Goal: Task Accomplishment & Management: Complete application form

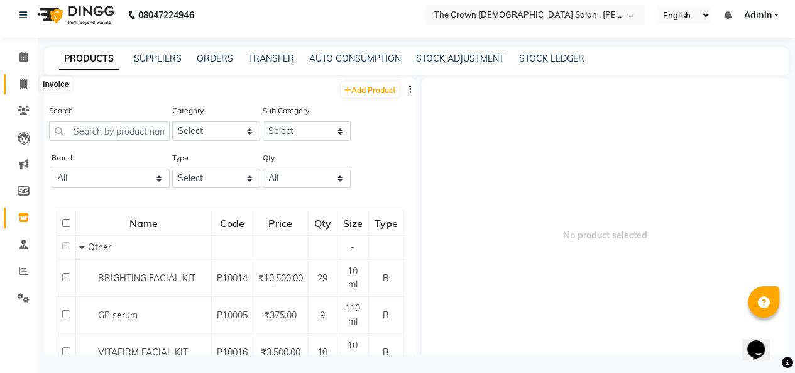
click at [24, 84] on icon at bounding box center [23, 83] width 7 height 9
select select "service"
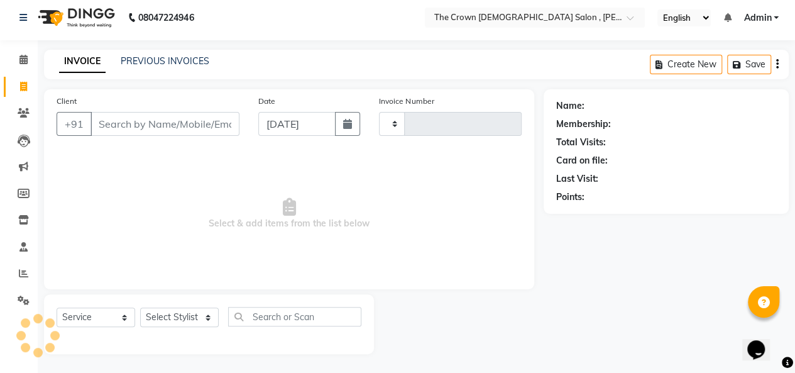
scroll to position [4, 0]
type input "1153"
select select "7627"
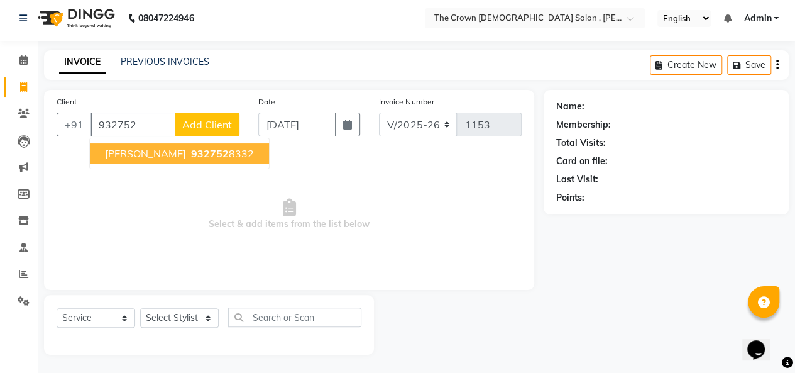
click at [189, 150] on ngb-highlight "932752 8332" at bounding box center [221, 153] width 65 height 13
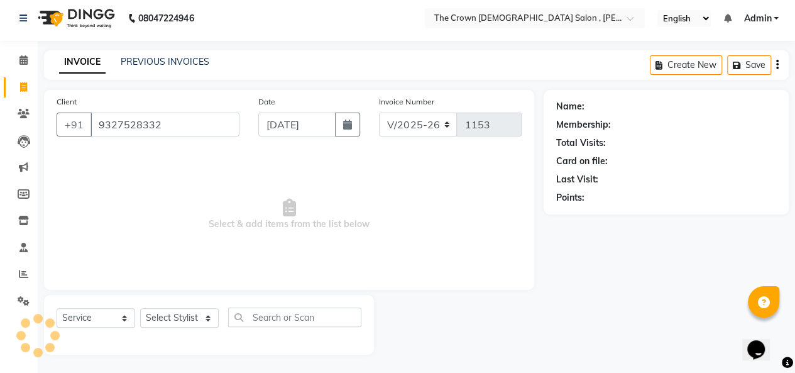
type input "9327528332"
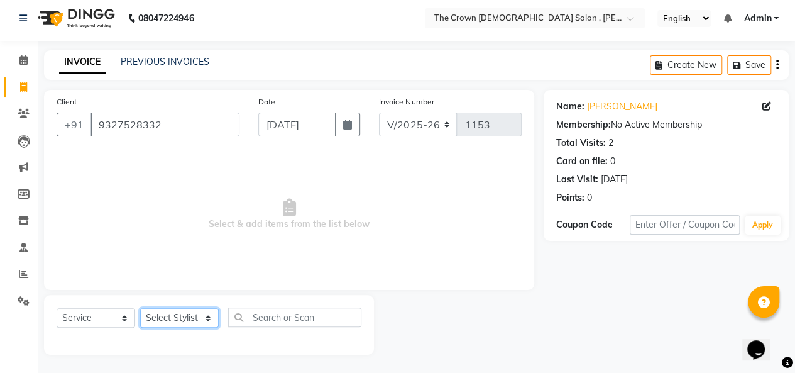
click at [182, 320] on select "Select Stylist [PERSON_NAME] [PERSON_NAME] [PERSON_NAME] [PERSON_NAME] [PERSON_…" at bounding box center [179, 317] width 79 height 19
select select "67502"
click at [140, 308] on select "Select Stylist [PERSON_NAME] [PERSON_NAME] [PERSON_NAME] [PERSON_NAME] [PERSON_…" at bounding box center [179, 317] width 79 height 19
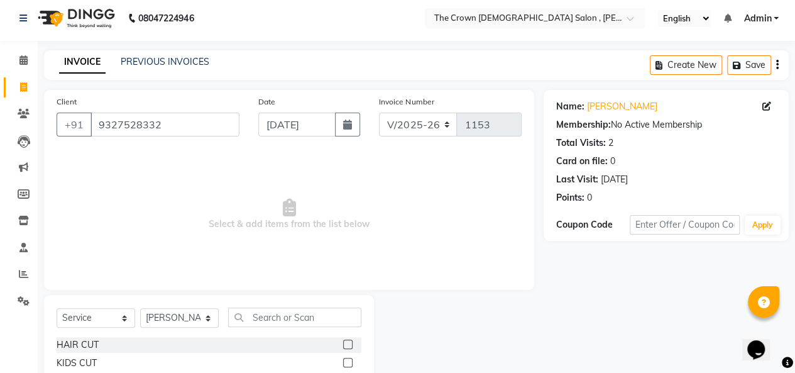
click at [343, 343] on label at bounding box center [347, 344] width 9 height 9
click at [343, 343] on input "checkbox" at bounding box center [347, 345] width 8 height 8
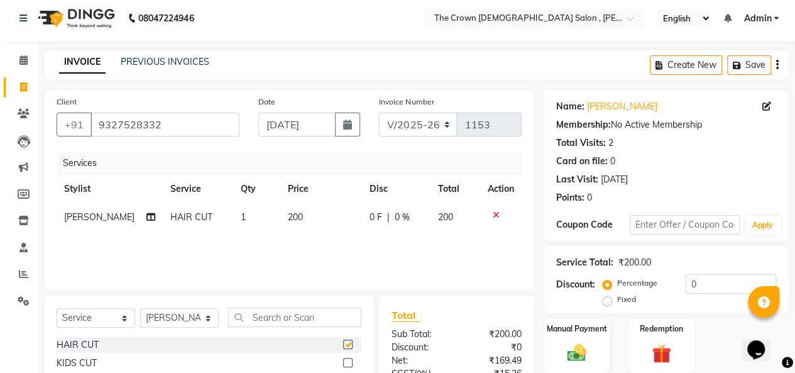
checkbox input "false"
click at [556, 346] on div "Manual Payment" at bounding box center [577, 345] width 69 height 57
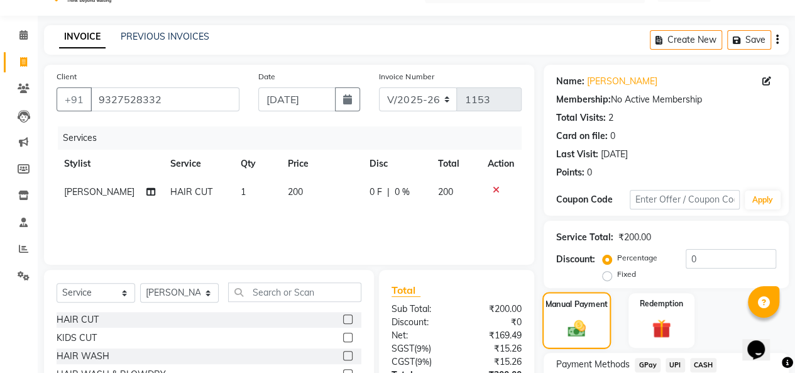
scroll to position [130, 0]
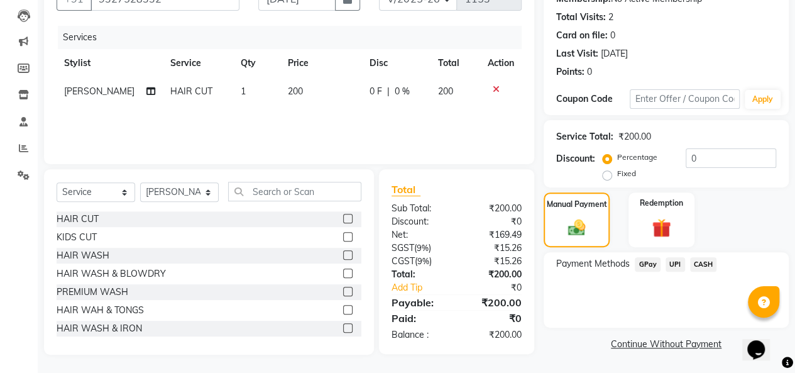
click at [705, 265] on span "CASH" at bounding box center [703, 264] width 27 height 14
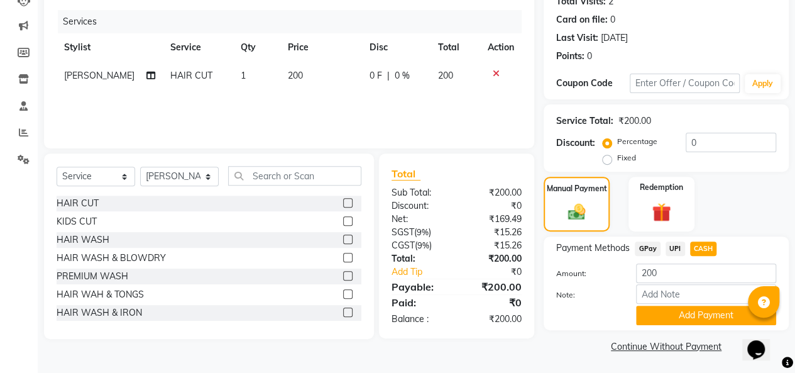
scroll to position [147, 0]
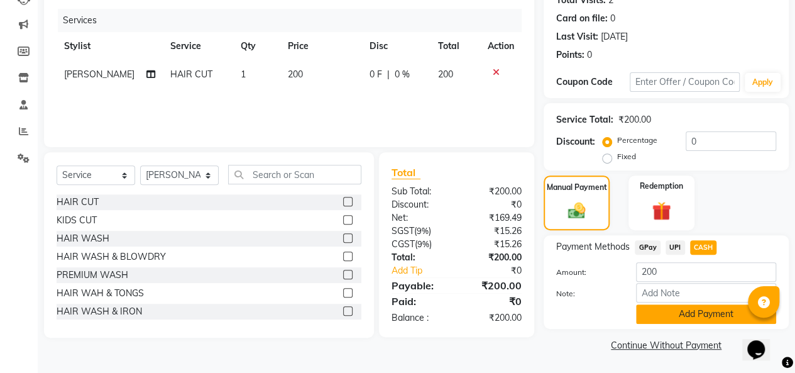
click at [661, 319] on button "Add Payment" at bounding box center [706, 313] width 140 height 19
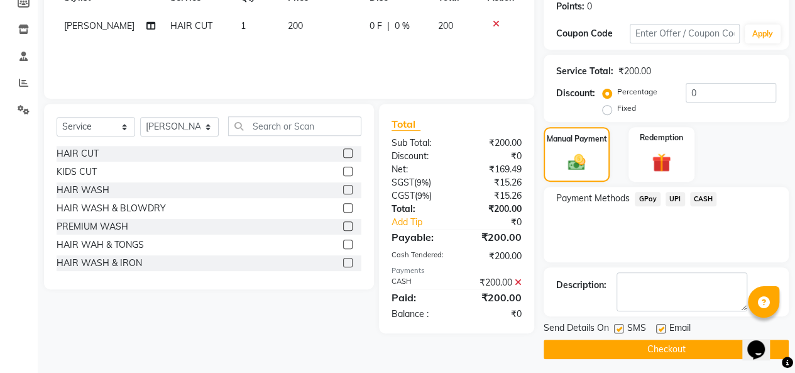
scroll to position [199, 0]
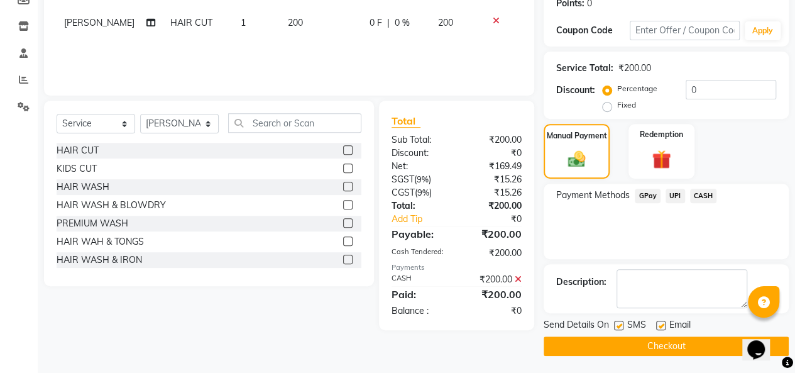
click at [660, 324] on label at bounding box center [660, 325] width 9 height 9
click at [660, 324] on input "checkbox" at bounding box center [660, 326] width 8 height 8
checkbox input "false"
click at [643, 348] on button "Checkout" at bounding box center [666, 345] width 245 height 19
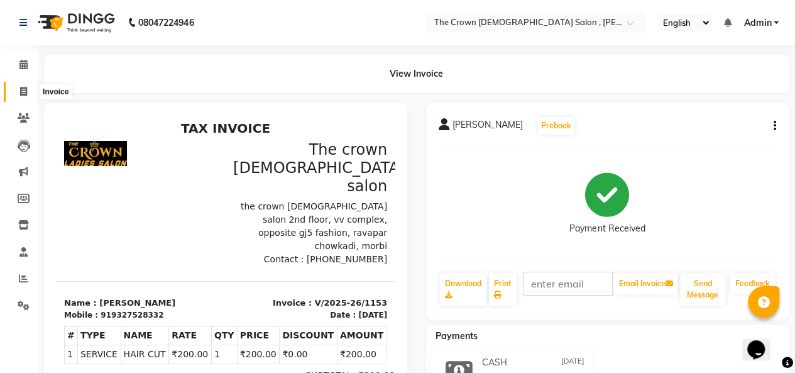
click at [21, 94] on icon at bounding box center [23, 91] width 7 height 9
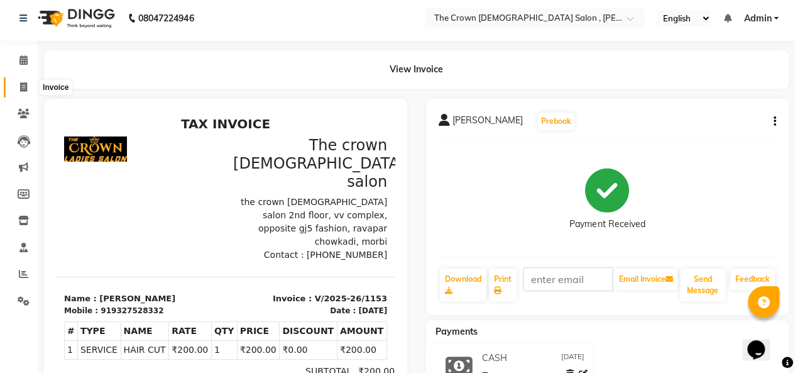
select select "7627"
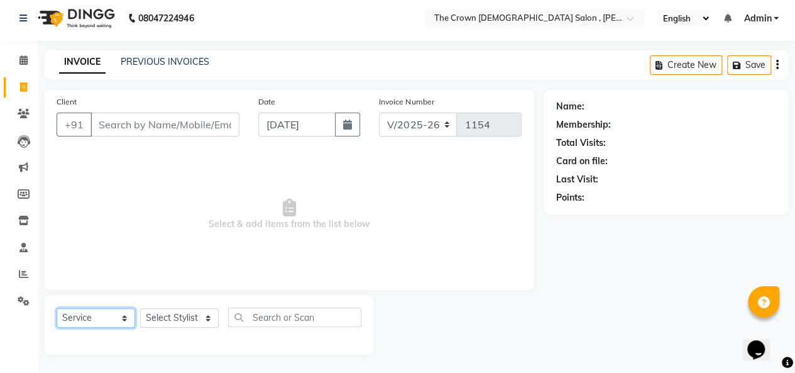
click at [102, 316] on select "Select Service Product Membership Package Voucher Prepaid Gift Card" at bounding box center [96, 317] width 79 height 19
select select "product"
click at [57, 308] on select "Select Service Product Membership Package Voucher Prepaid Gift Card" at bounding box center [96, 317] width 79 height 19
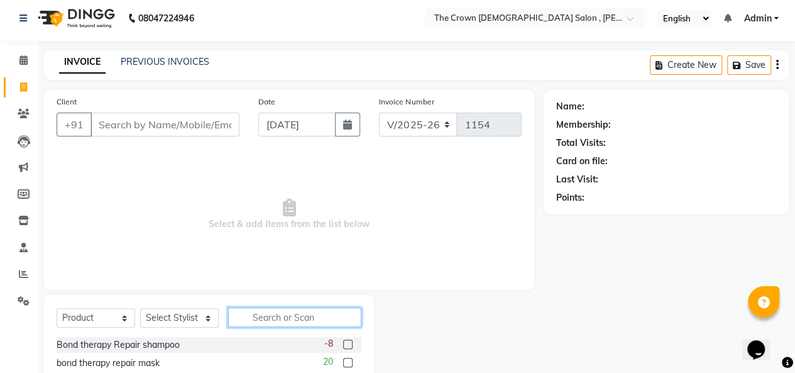
click at [291, 313] on input "text" at bounding box center [294, 316] width 133 height 19
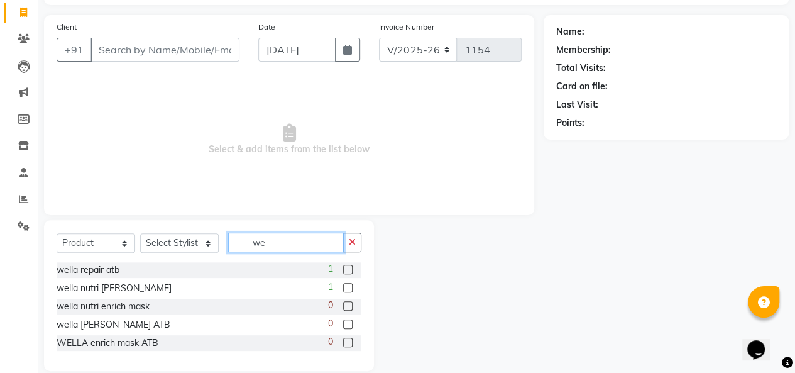
scroll to position [80, 0]
type input "we"
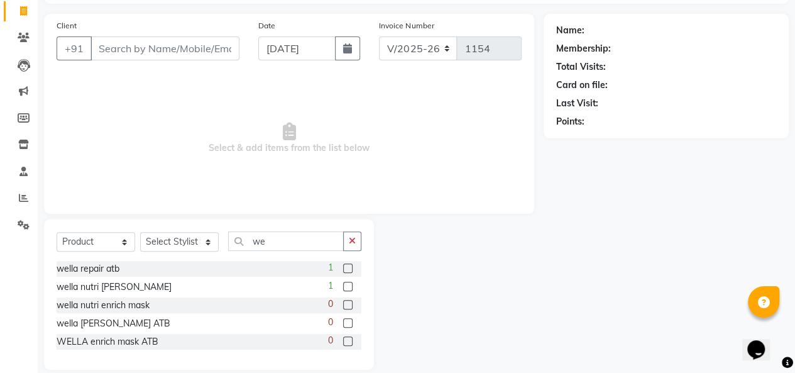
click at [350, 284] on label at bounding box center [347, 286] width 9 height 9
click at [350, 284] on input "checkbox" at bounding box center [347, 287] width 8 height 8
click at [350, 284] on label at bounding box center [347, 286] width 9 height 9
click at [350, 284] on input "checkbox" at bounding box center [347, 287] width 8 height 8
checkbox input "false"
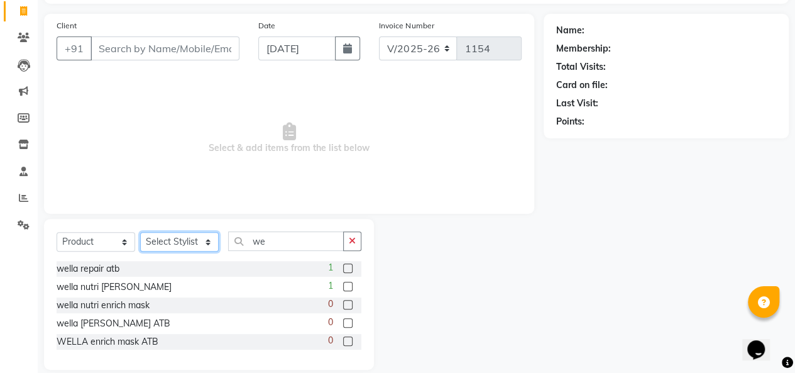
click at [172, 246] on select "Select Stylist [PERSON_NAME] [PERSON_NAME] [PERSON_NAME] [PERSON_NAME] [PERSON_…" at bounding box center [179, 241] width 79 height 19
select select "67501"
click at [140, 232] on select "Select Stylist [PERSON_NAME] [PERSON_NAME] [PERSON_NAME] [PERSON_NAME] [PERSON_…" at bounding box center [179, 241] width 79 height 19
click at [348, 285] on label at bounding box center [347, 286] width 9 height 9
click at [348, 285] on input "checkbox" at bounding box center [347, 287] width 8 height 8
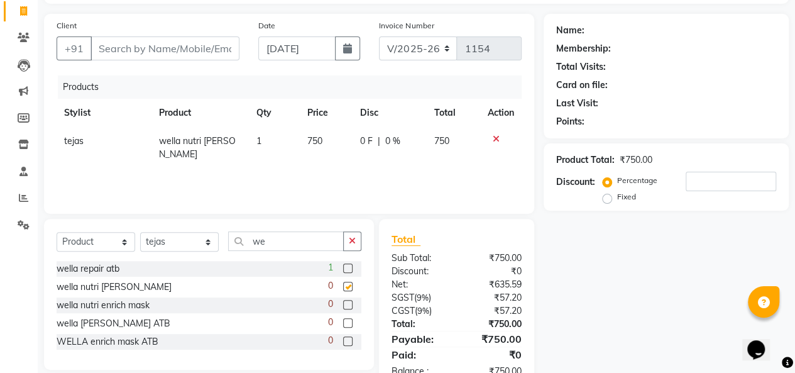
checkbox input "false"
click at [494, 135] on icon at bounding box center [496, 139] width 7 height 9
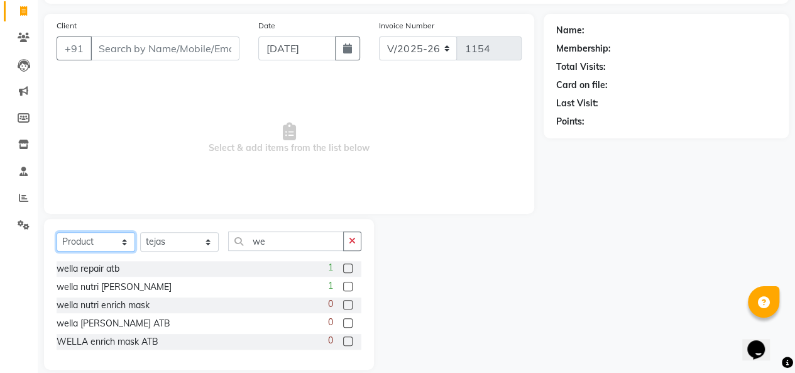
click at [102, 238] on select "Select Service Product Membership Package Voucher Prepaid Gift Card" at bounding box center [96, 241] width 79 height 19
select select "service"
click at [57, 232] on select "Select Service Product Membership Package Voucher Prepaid Gift Card" at bounding box center [96, 241] width 79 height 19
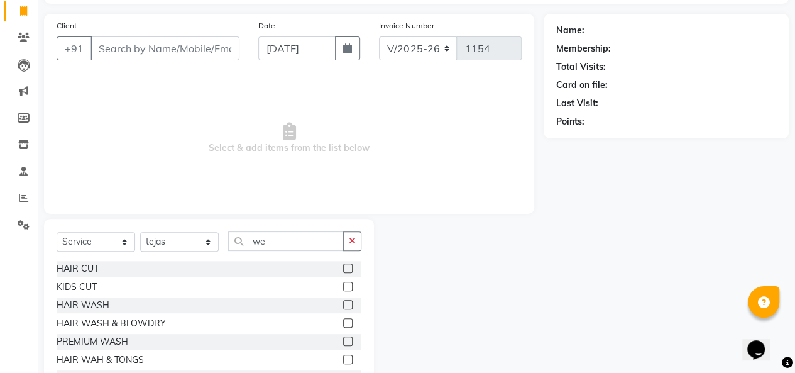
click at [152, 129] on span "Select & add items from the list below" at bounding box center [289, 138] width 465 height 126
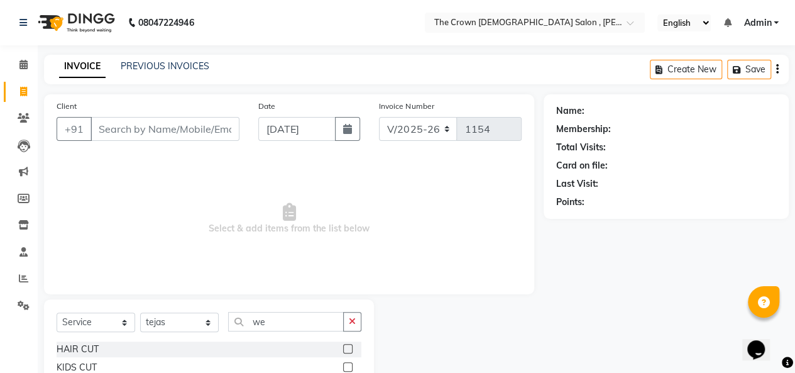
scroll to position [130, 0]
